Goal: Task Accomplishment & Management: Use online tool/utility

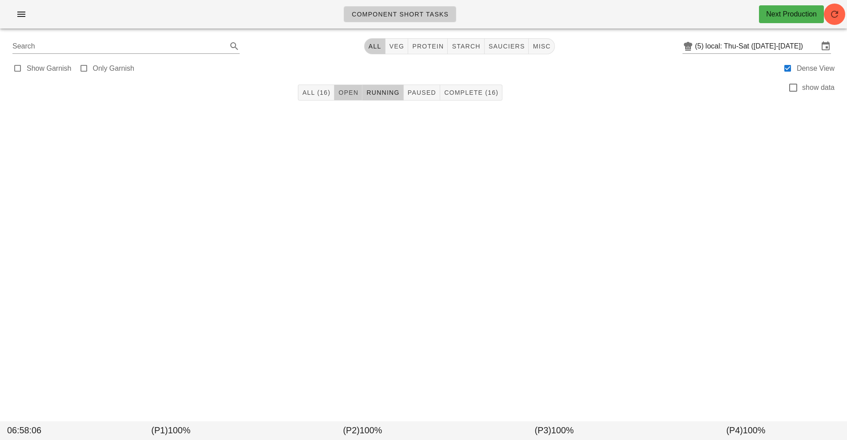
click at [353, 89] on span "Open" at bounding box center [348, 92] width 20 height 7
click at [317, 92] on span "All (16)" at bounding box center [316, 92] width 28 height 7
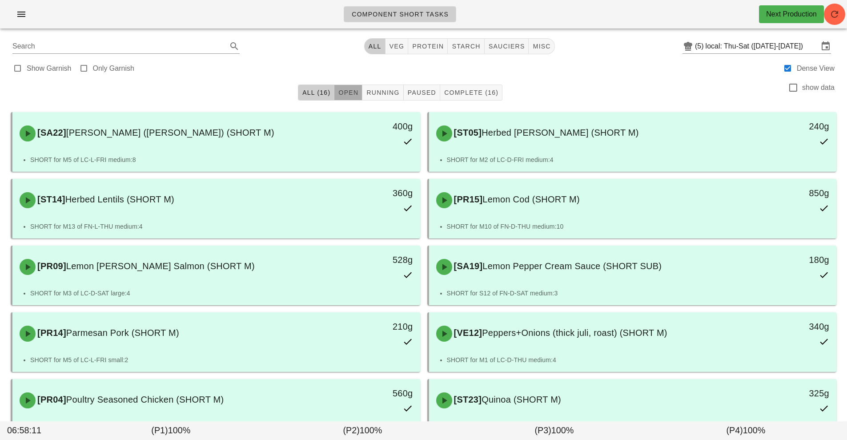
click at [343, 92] on span "Open" at bounding box center [348, 92] width 20 height 7
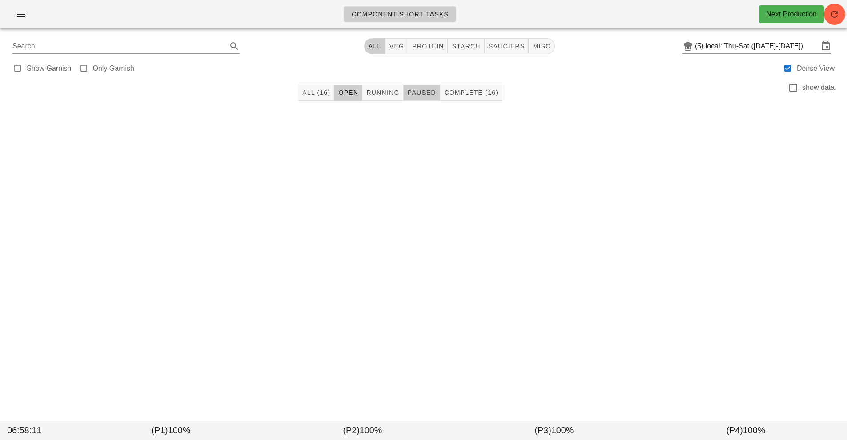
click at [410, 94] on span "Paused" at bounding box center [421, 92] width 29 height 7
click at [15, 10] on span "button" at bounding box center [21, 14] width 14 height 11
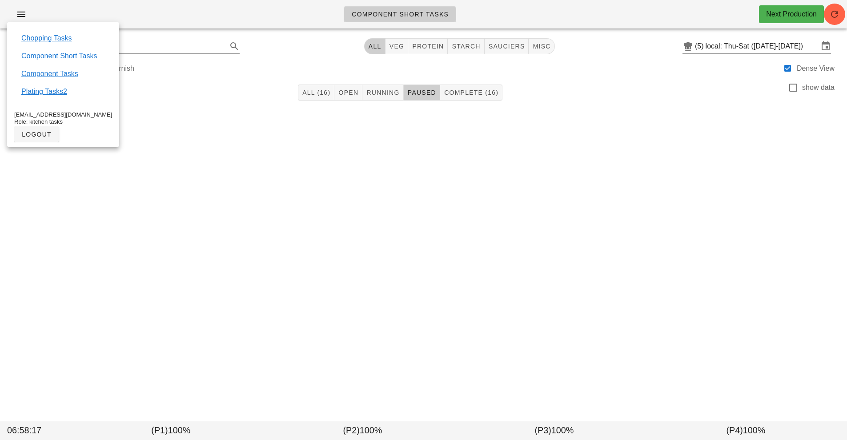
click at [543, 254] on div "Component Short Tasks Next Production Search All veg protein starch sauciers mi…" at bounding box center [423, 220] width 847 height 440
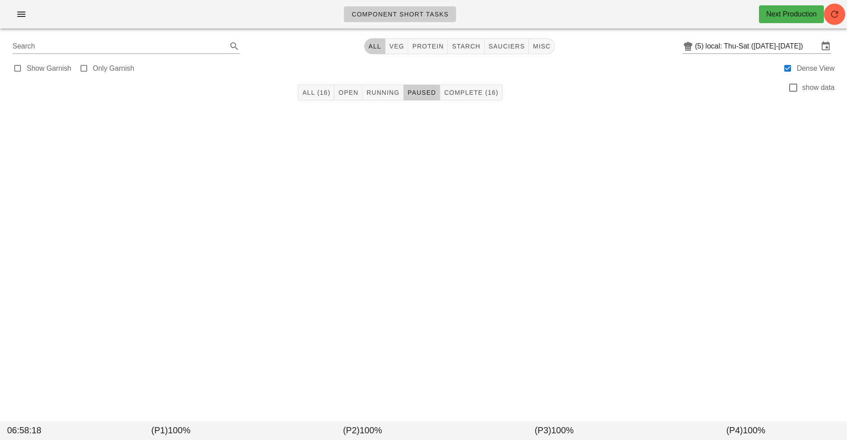
click at [569, 264] on div "Component Short Tasks Next Production Search All veg protein starch sauciers mi…" at bounding box center [423, 220] width 847 height 440
click at [147, 48] on input "Search" at bounding box center [118, 46] width 213 height 14
click at [179, 49] on input "text" at bounding box center [118, 46] width 213 height 14
click at [188, 48] on input "text" at bounding box center [118, 46] width 213 height 14
click at [173, 42] on input "text" at bounding box center [118, 46] width 213 height 14
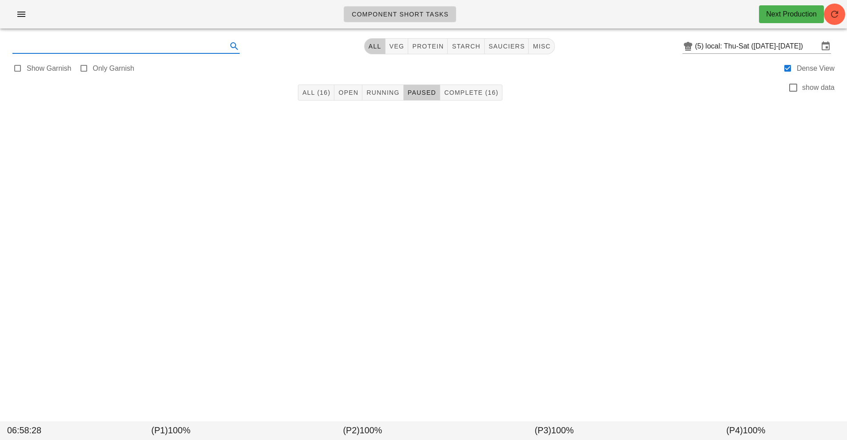
click at [157, 49] on input "text" at bounding box center [118, 46] width 213 height 14
click at [40, 48] on input "text" at bounding box center [118, 46] width 213 height 14
click at [46, 50] on input "text" at bounding box center [118, 46] width 213 height 14
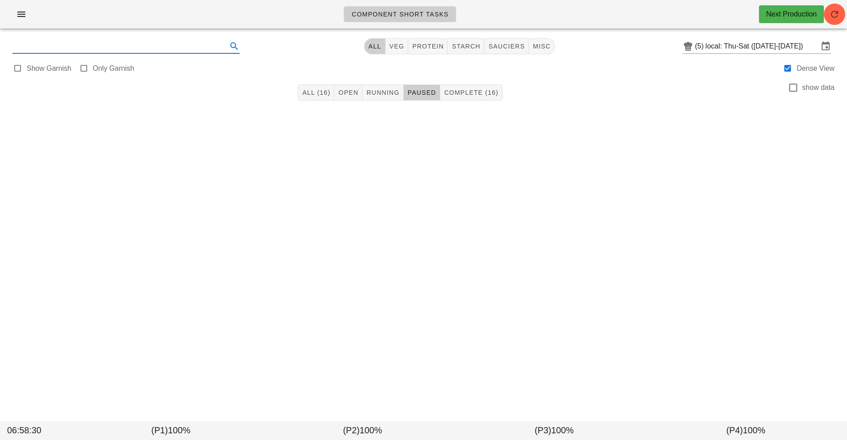
click at [48, 49] on input "text" at bounding box center [118, 46] width 213 height 14
click at [26, 17] on icon "button" at bounding box center [21, 14] width 11 height 11
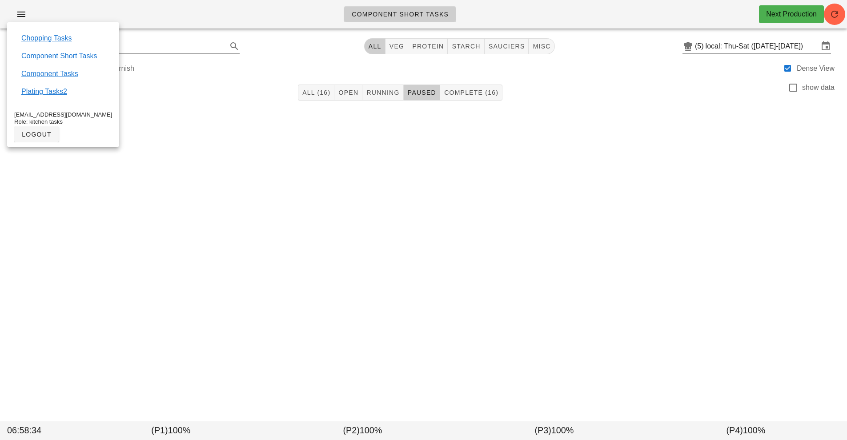
click at [476, 246] on div "Component Short Tasks Next Production Search All veg protein starch sauciers mi…" at bounding box center [423, 220] width 847 height 440
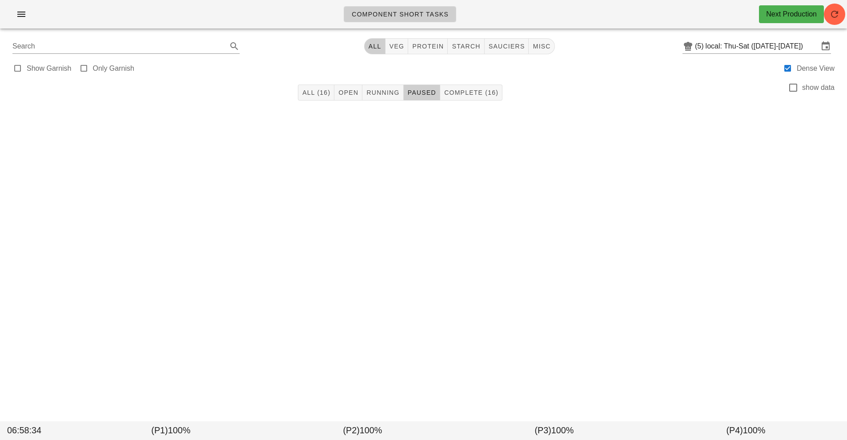
click at [476, 246] on div "Component Short Tasks Next Production Search All veg protein starch sauciers mi…" at bounding box center [423, 220] width 847 height 440
click at [471, 252] on div "Component Short Tasks Next Production Search All veg protein starch sauciers mi…" at bounding box center [423, 220] width 847 height 440
click at [469, 260] on div "Component Short Tasks Next Production Search All veg protein starch sauciers mi…" at bounding box center [423, 220] width 847 height 440
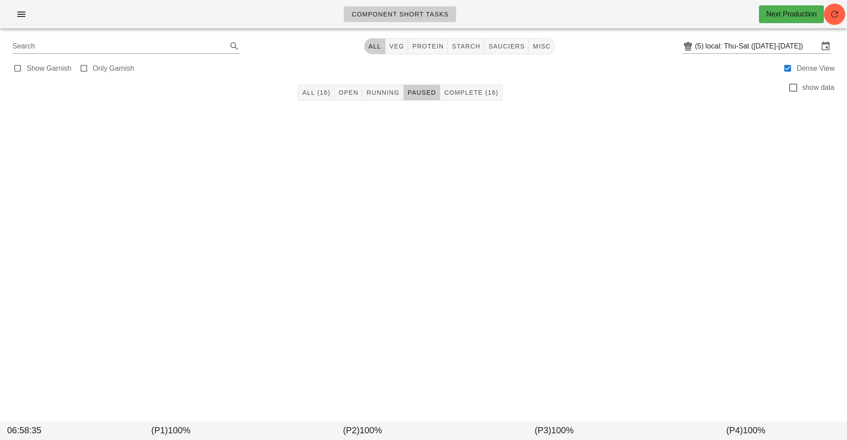
click at [454, 267] on div "Component Short Tasks Next Production Search All veg protein starch sauciers mi…" at bounding box center [423, 220] width 847 height 440
click at [450, 257] on div "Component Short Tasks Next Production Search All veg protein starch sauciers mi…" at bounding box center [423, 220] width 847 height 440
click at [449, 247] on div "Component Short Tasks Next Production Search All veg protein starch sauciers mi…" at bounding box center [423, 220] width 847 height 440
click at [385, 53] on button "All" at bounding box center [374, 46] width 21 height 16
click at [317, 92] on span "All (16)" at bounding box center [316, 92] width 28 height 7
